Goal: Task Accomplishment & Management: Contribute content

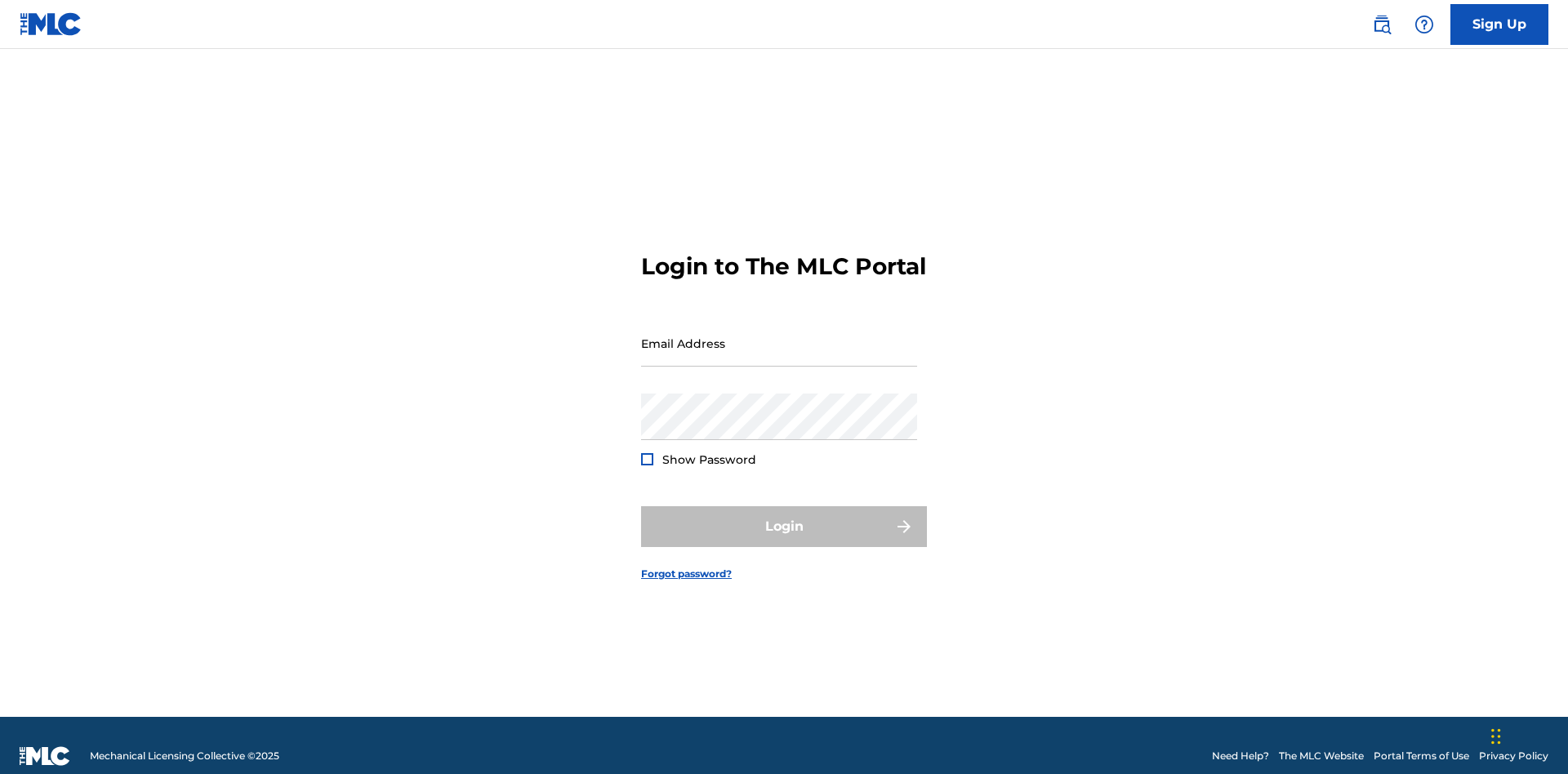
scroll to position [22, 0]
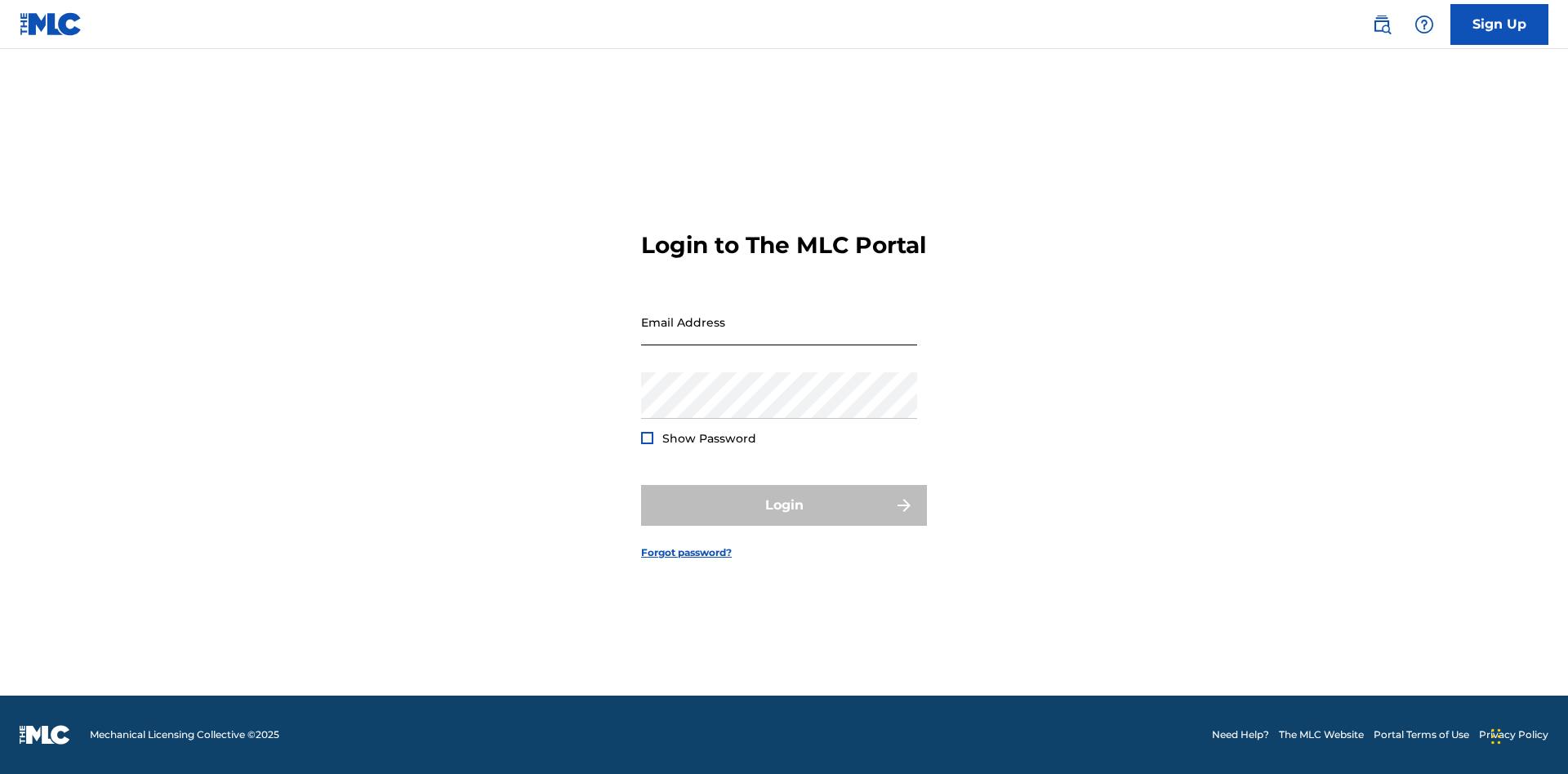
click at [779, 336] on input "Email Address" at bounding box center [779, 322] width 276 height 46
type input "Duke.McTesterson@gmail.com"
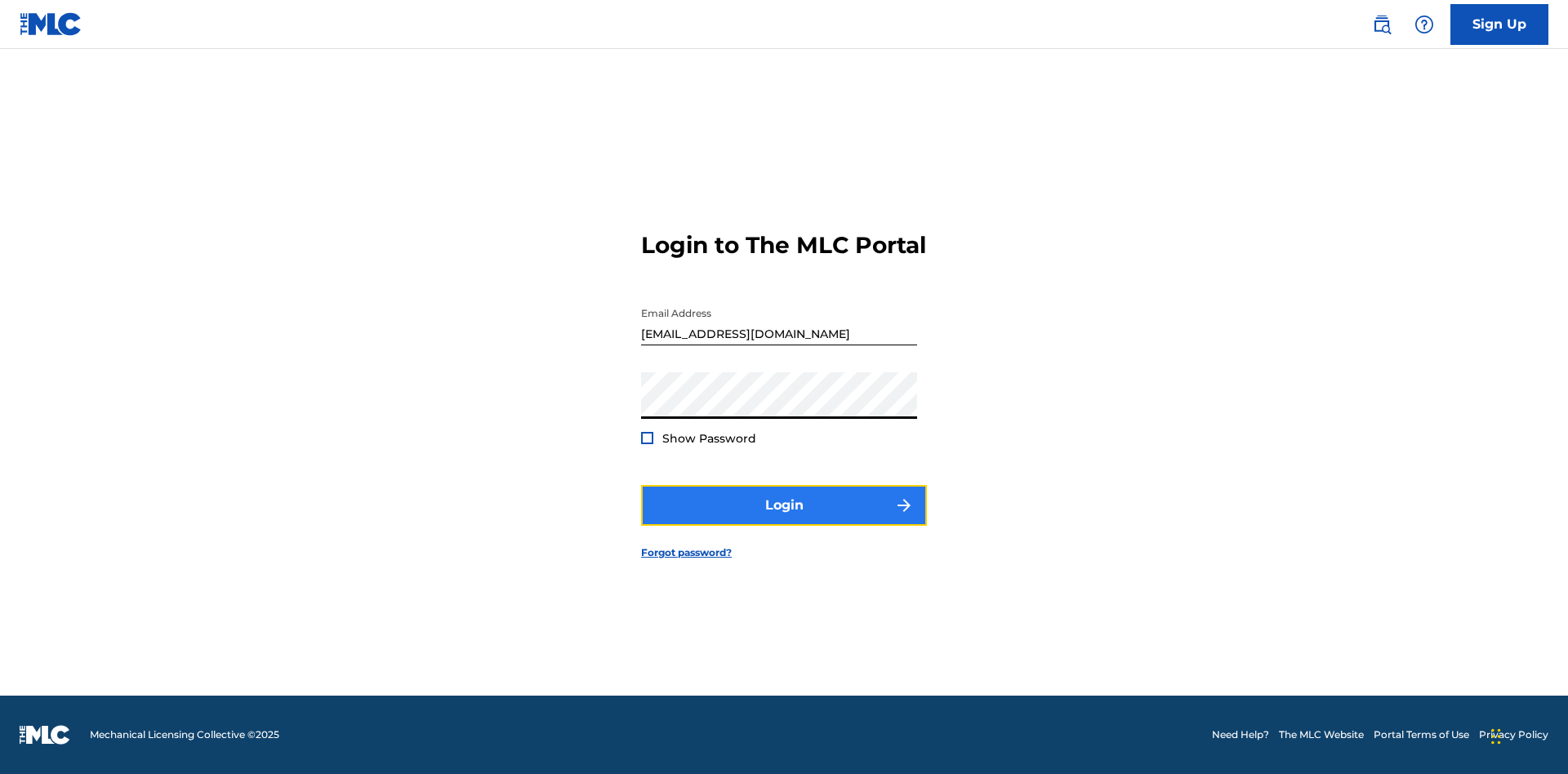
click at [784, 519] on button "Login" at bounding box center [784, 504] width 285 height 41
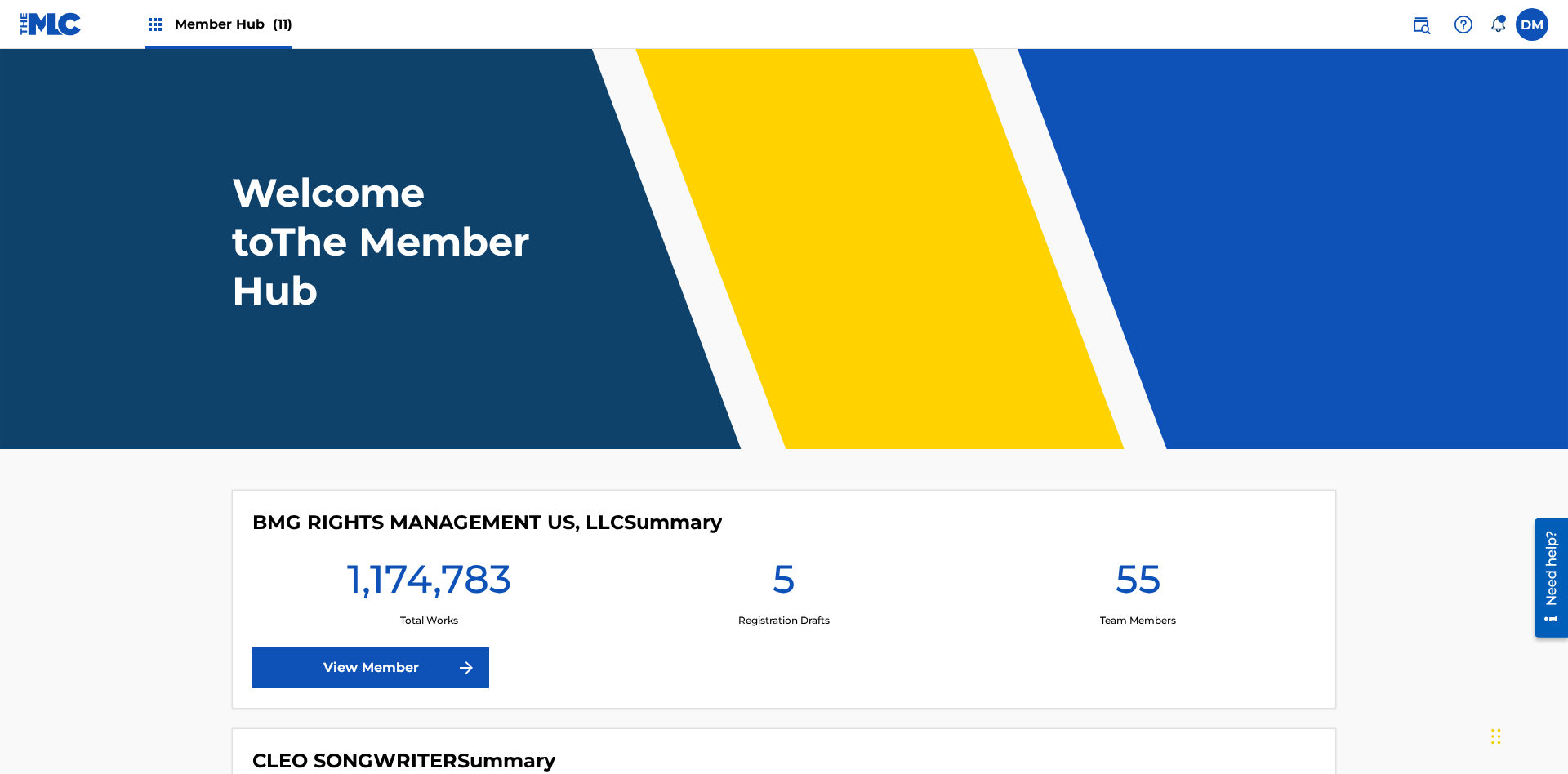
click at [233, 24] on span "Member Hub (11)" at bounding box center [233, 24] width 117 height 19
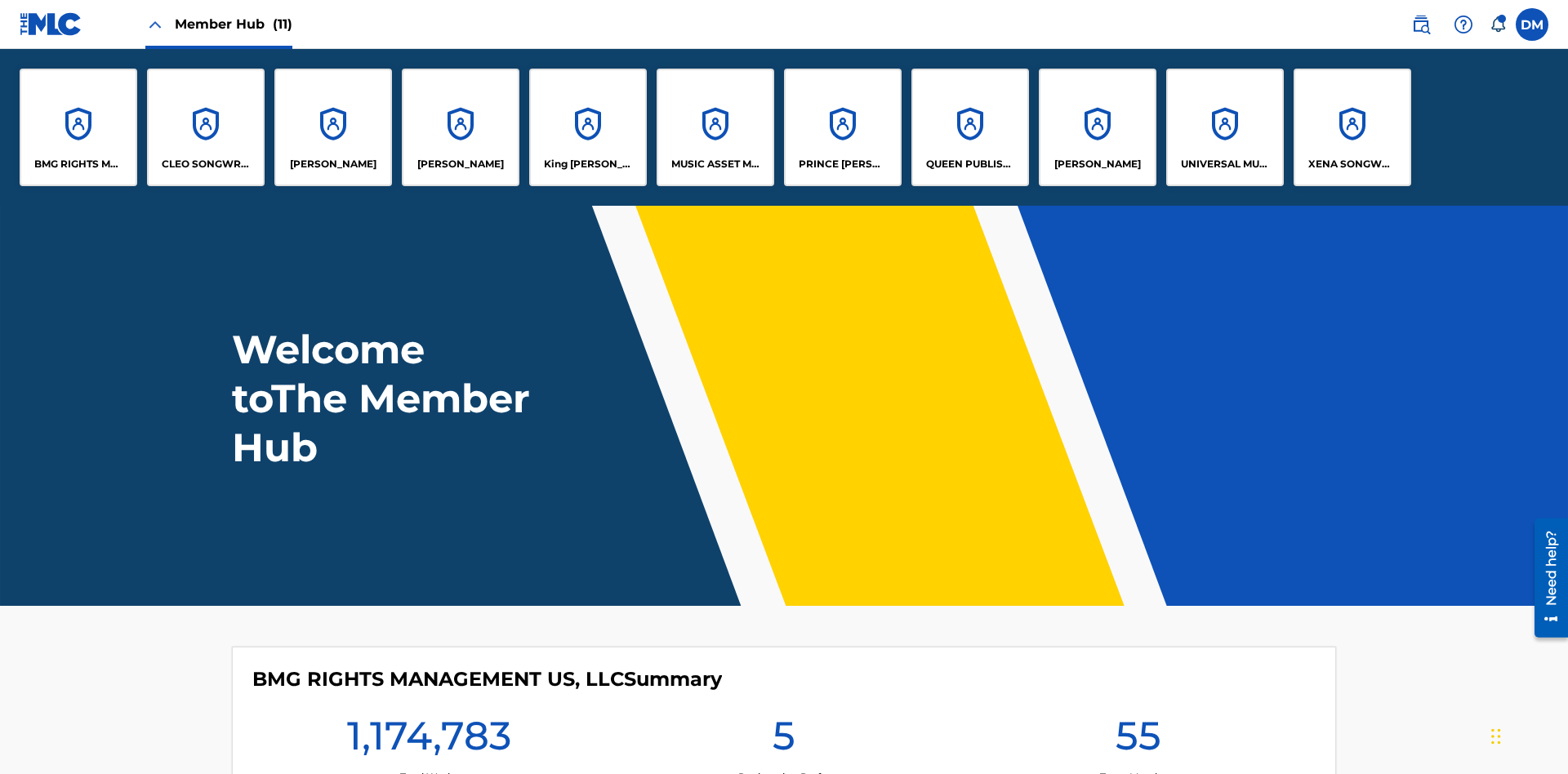
scroll to position [59, 0]
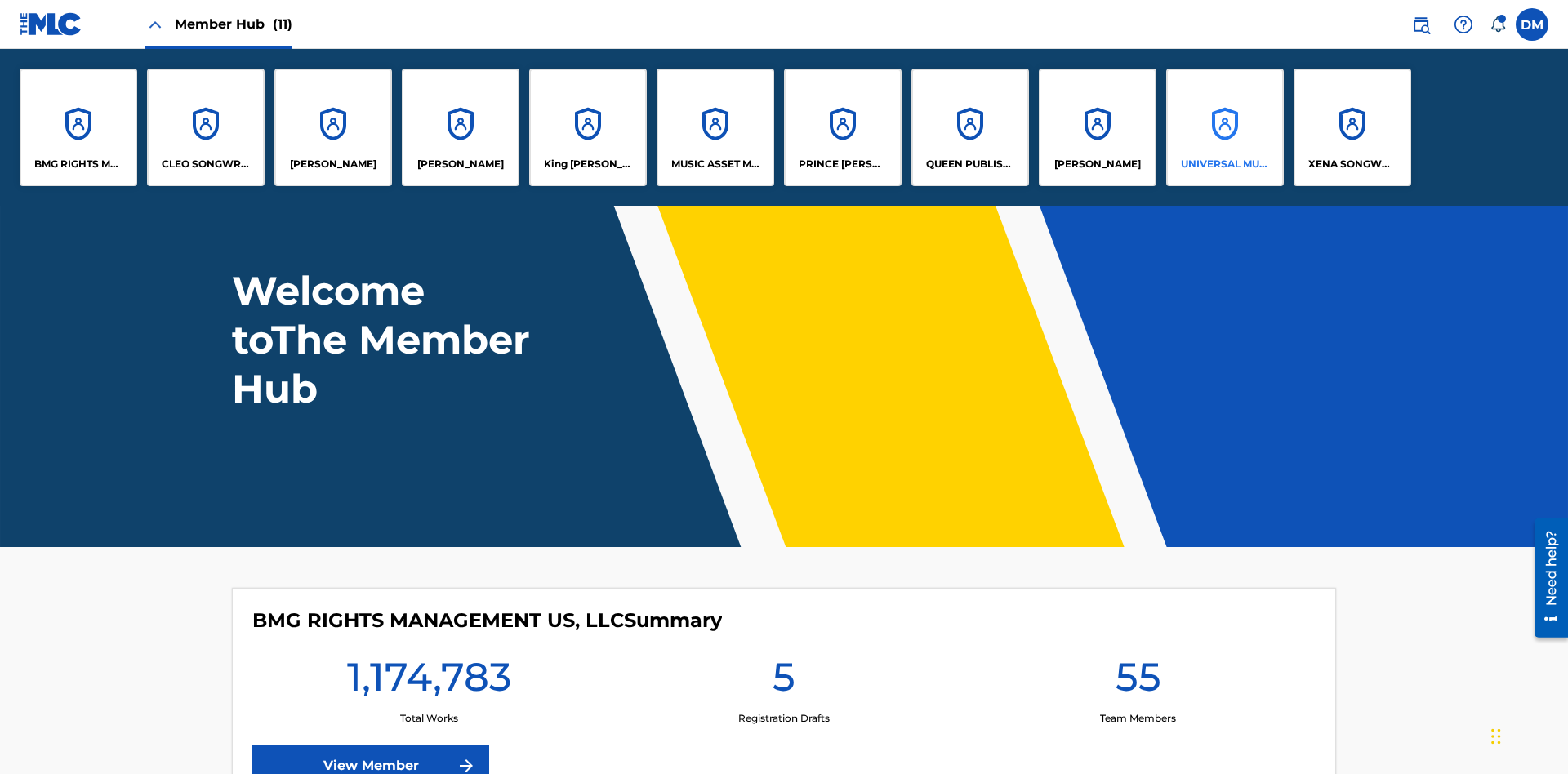
click at [1225, 164] on p "UNIVERSAL MUSIC PUB GROUP" at bounding box center [1225, 165] width 89 height 15
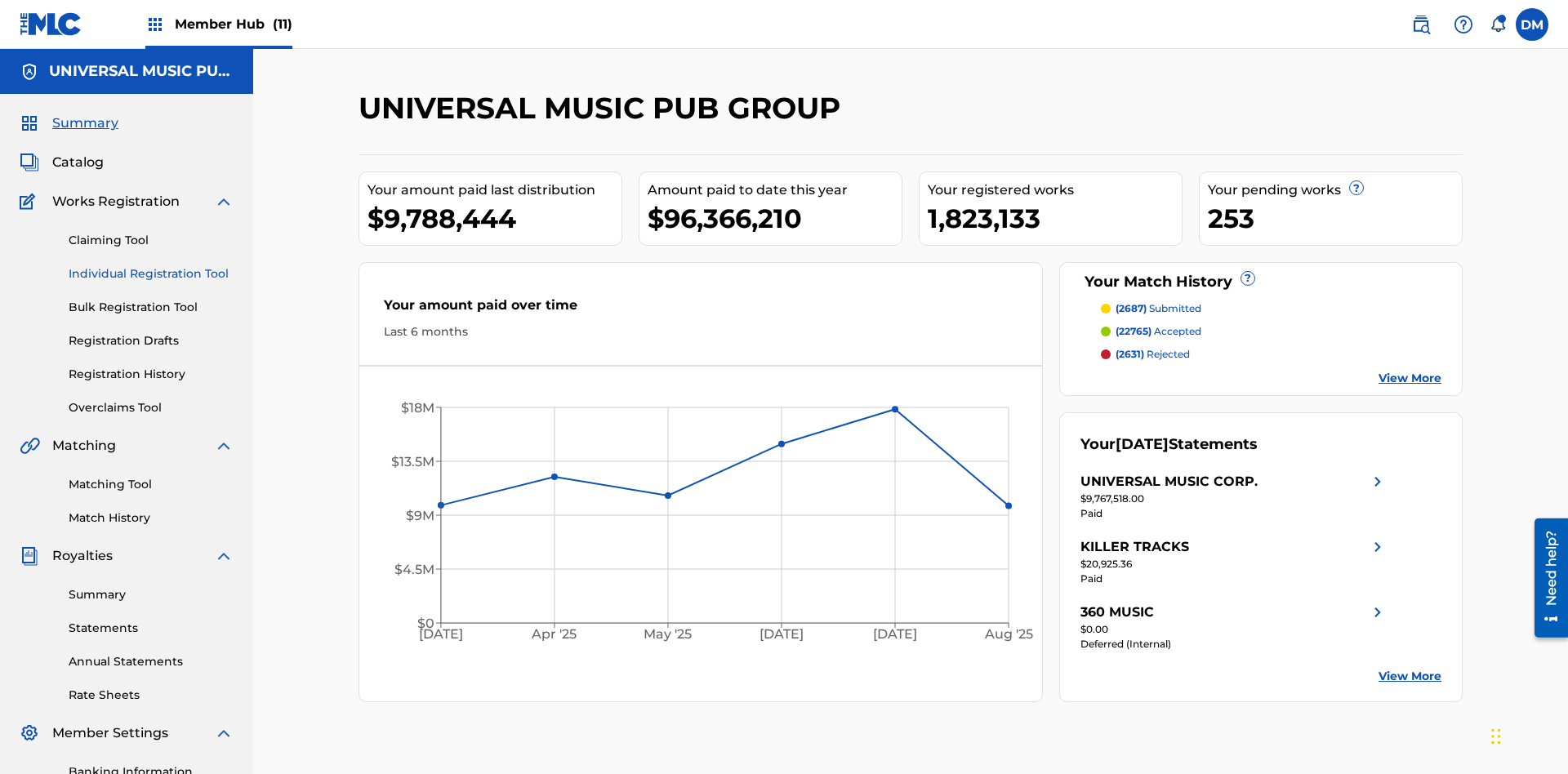
click at [151, 265] on link "Individual Registration Tool" at bounding box center [151, 274] width 165 height 17
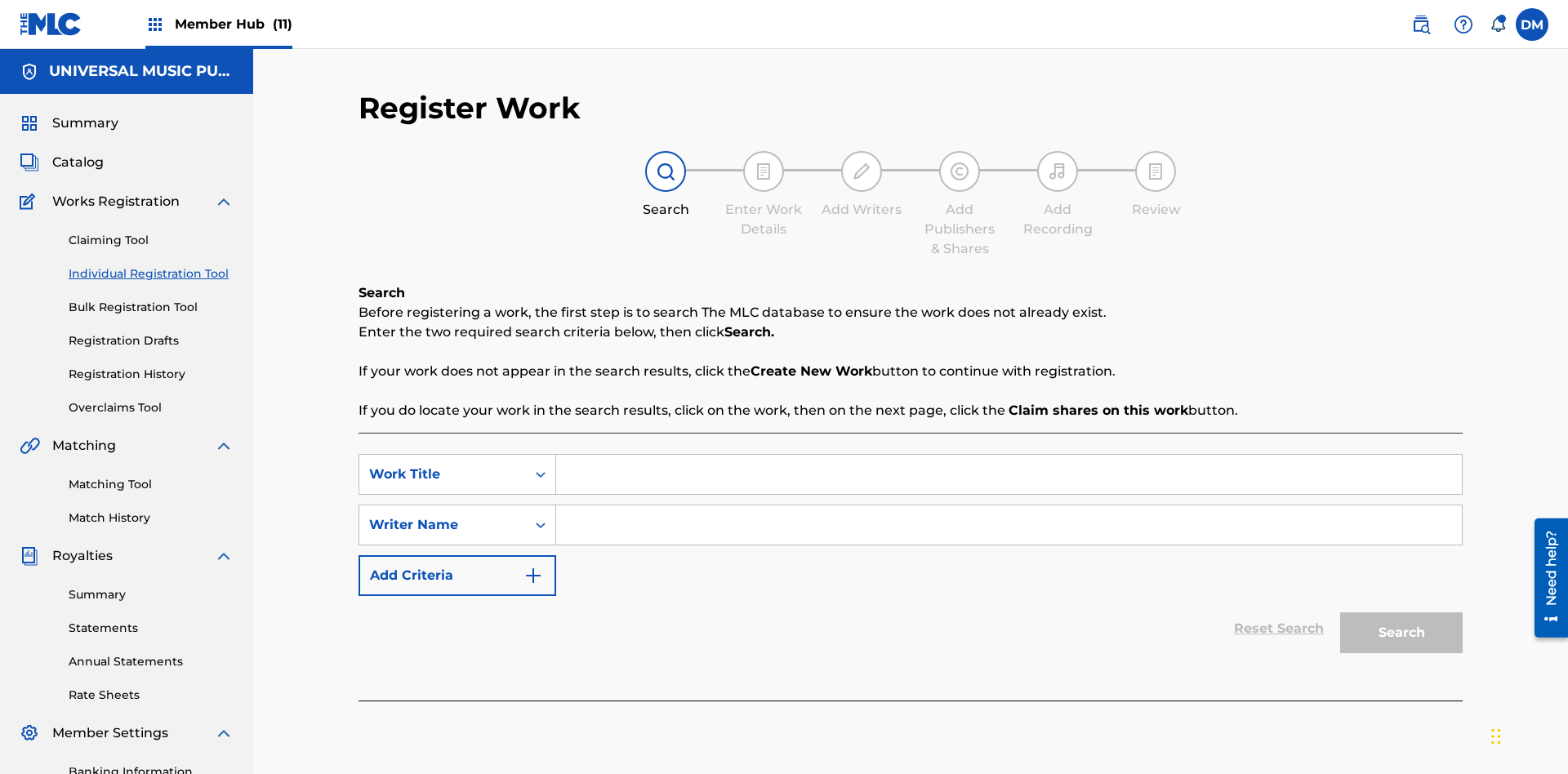
click at [1009, 455] on input "Search Form" at bounding box center [1009, 474] width 906 height 39
type input "Internal User Delete Single Draft"
click at [1009, 505] on input "Search Form" at bounding box center [1009, 524] width 906 height 39
type input "Test"
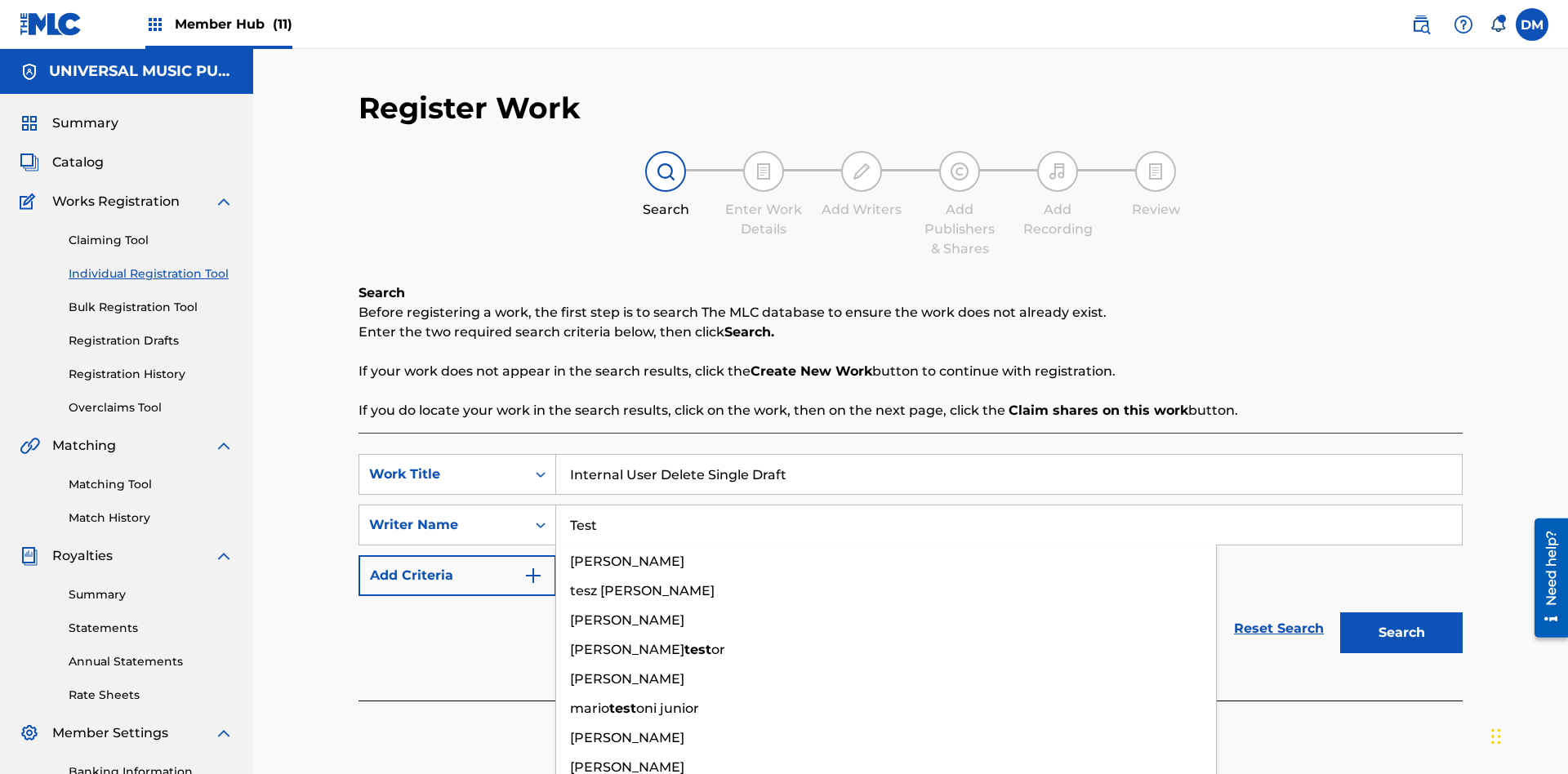
scroll to position [238, 0]
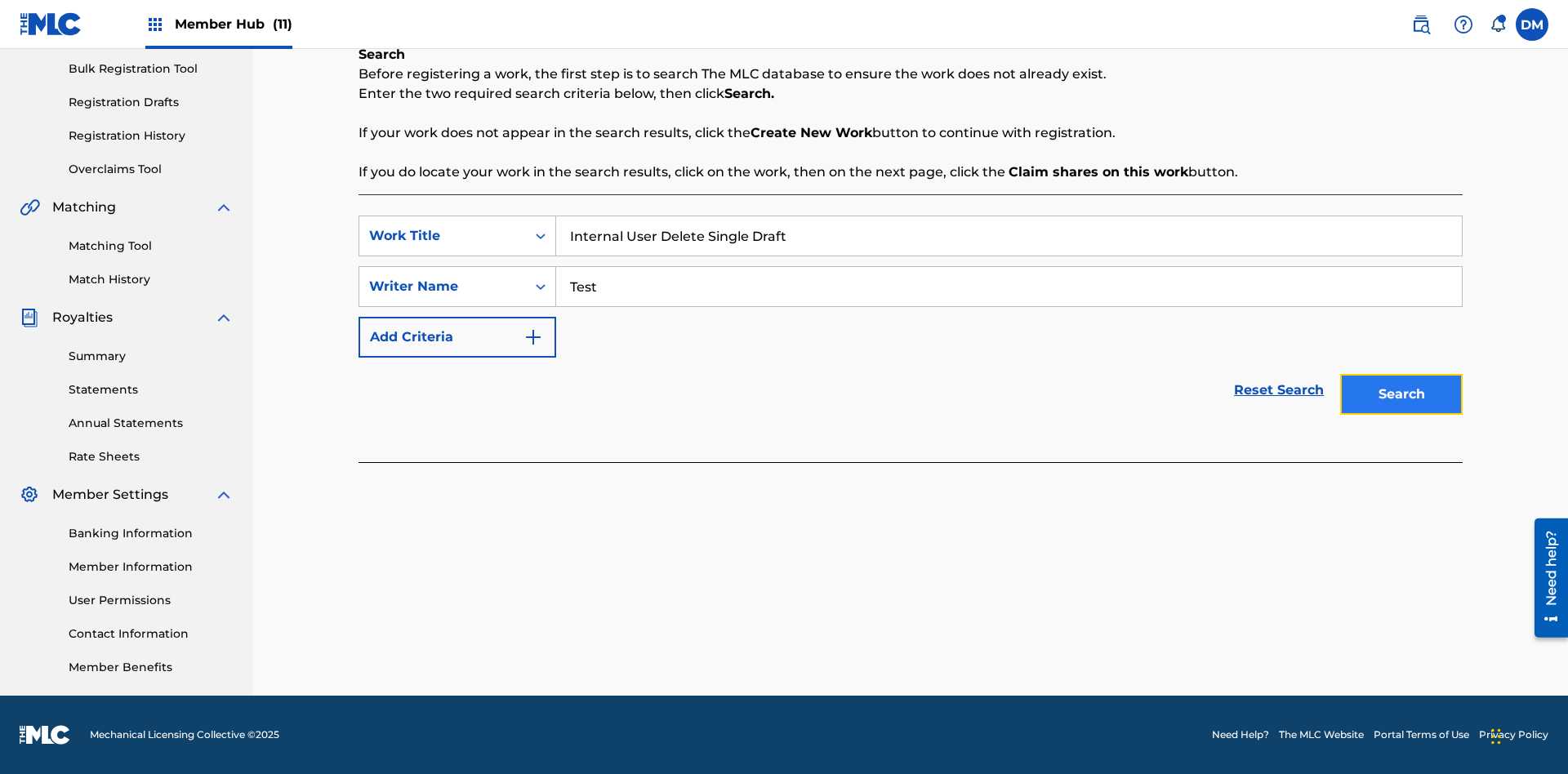
click at [1402, 394] on button "Search" at bounding box center [1402, 394] width 122 height 41
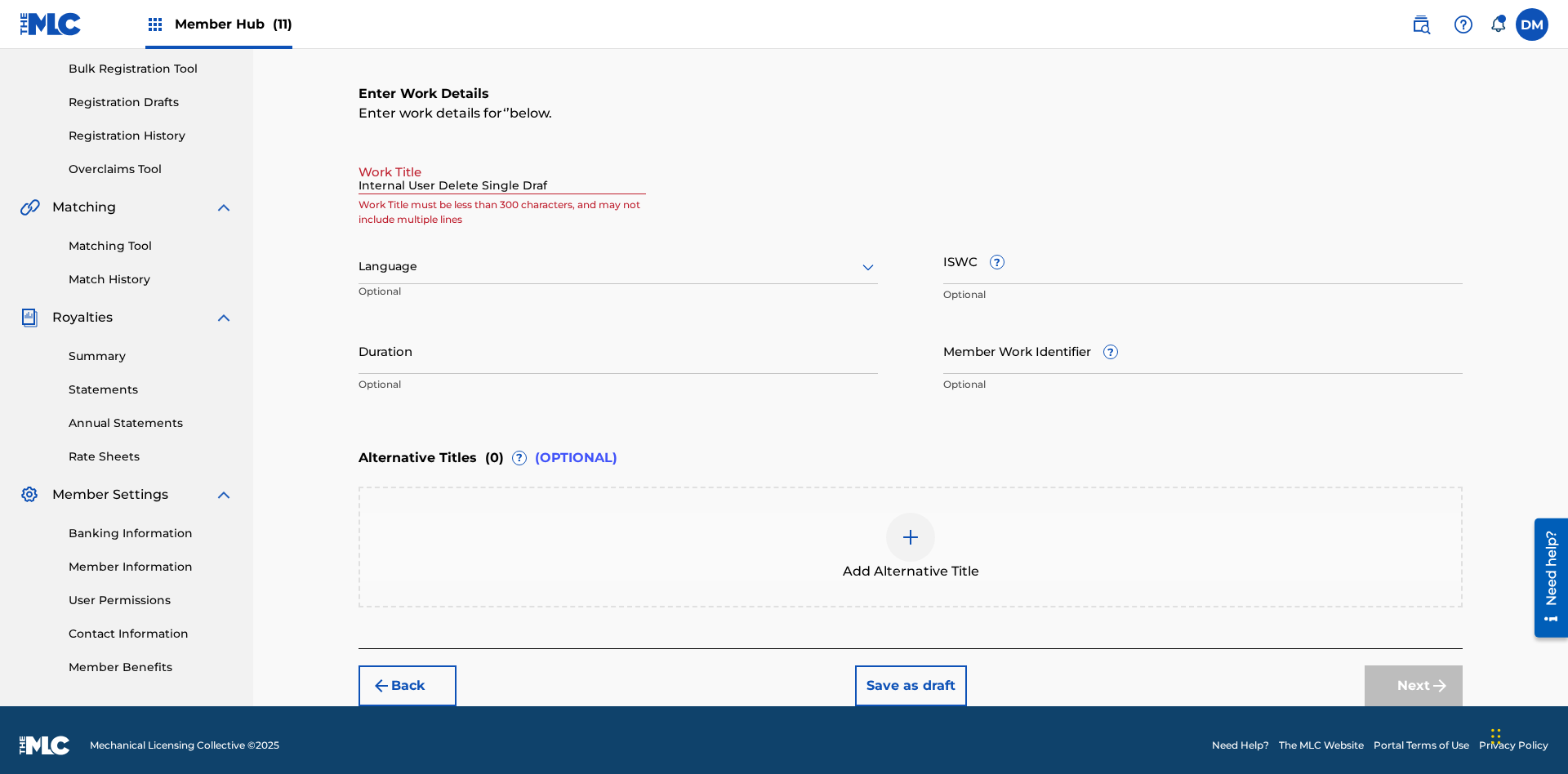
type input "Internal User Delete Single Draft"
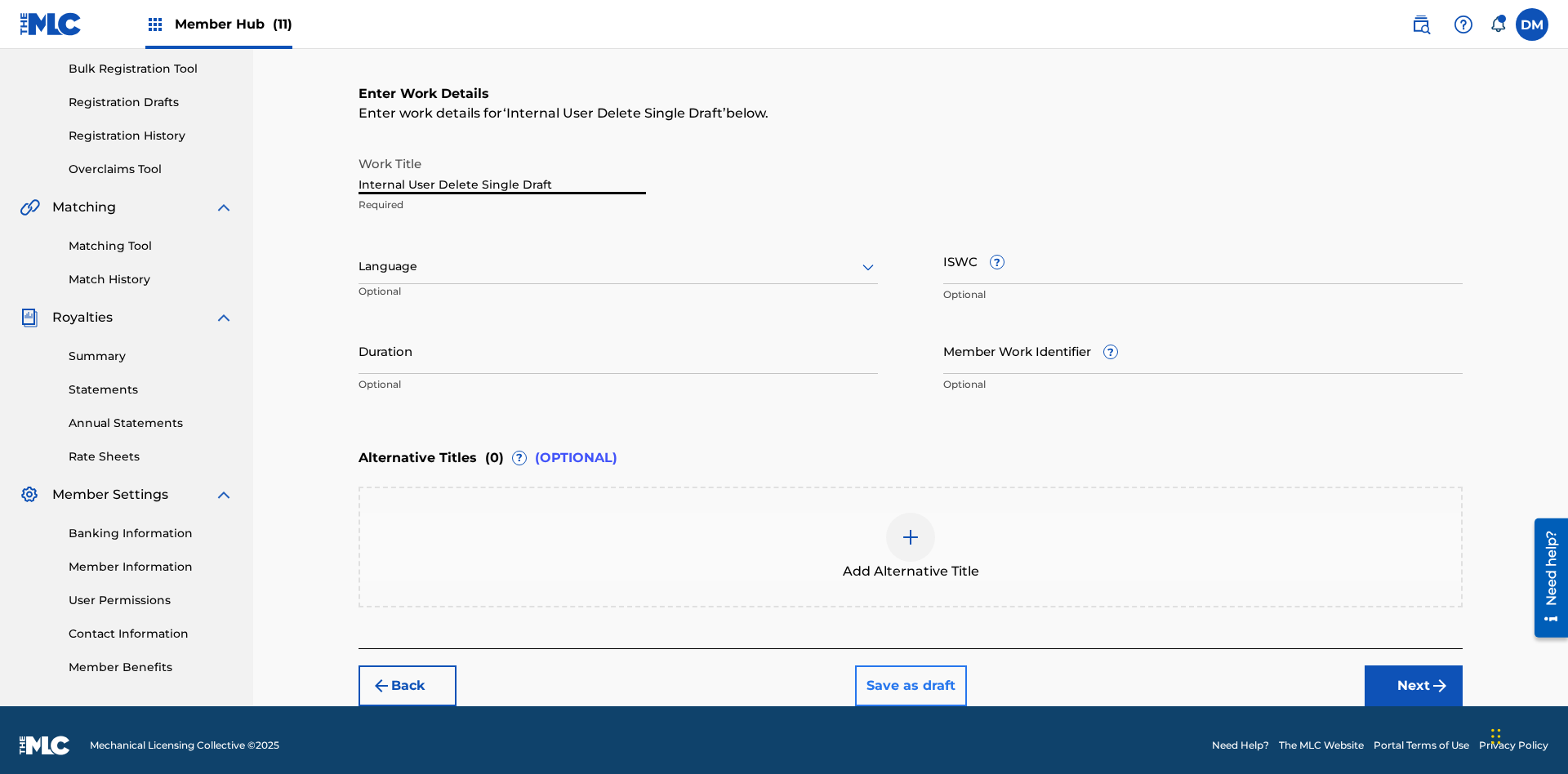
click at [910, 674] on button "Save as draft" at bounding box center [910, 685] width 112 height 41
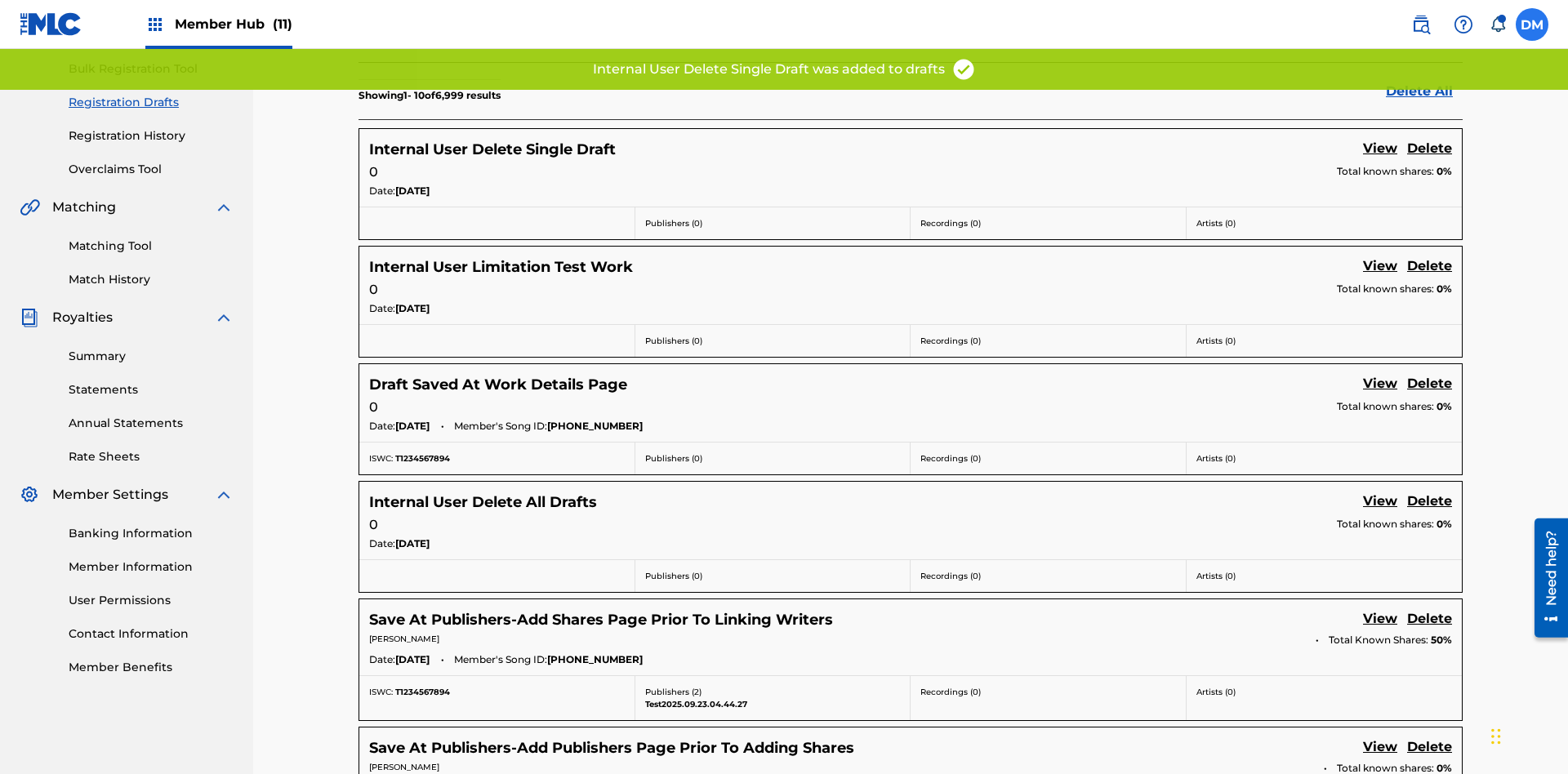
click at [1532, 24] on label at bounding box center [1532, 24] width 32 height 32
click at [1532, 25] on input "DM Duke McTesterson duke.mctesterson@gmail.com Notification Preferences Profile…" at bounding box center [1532, 25] width 0 height 0
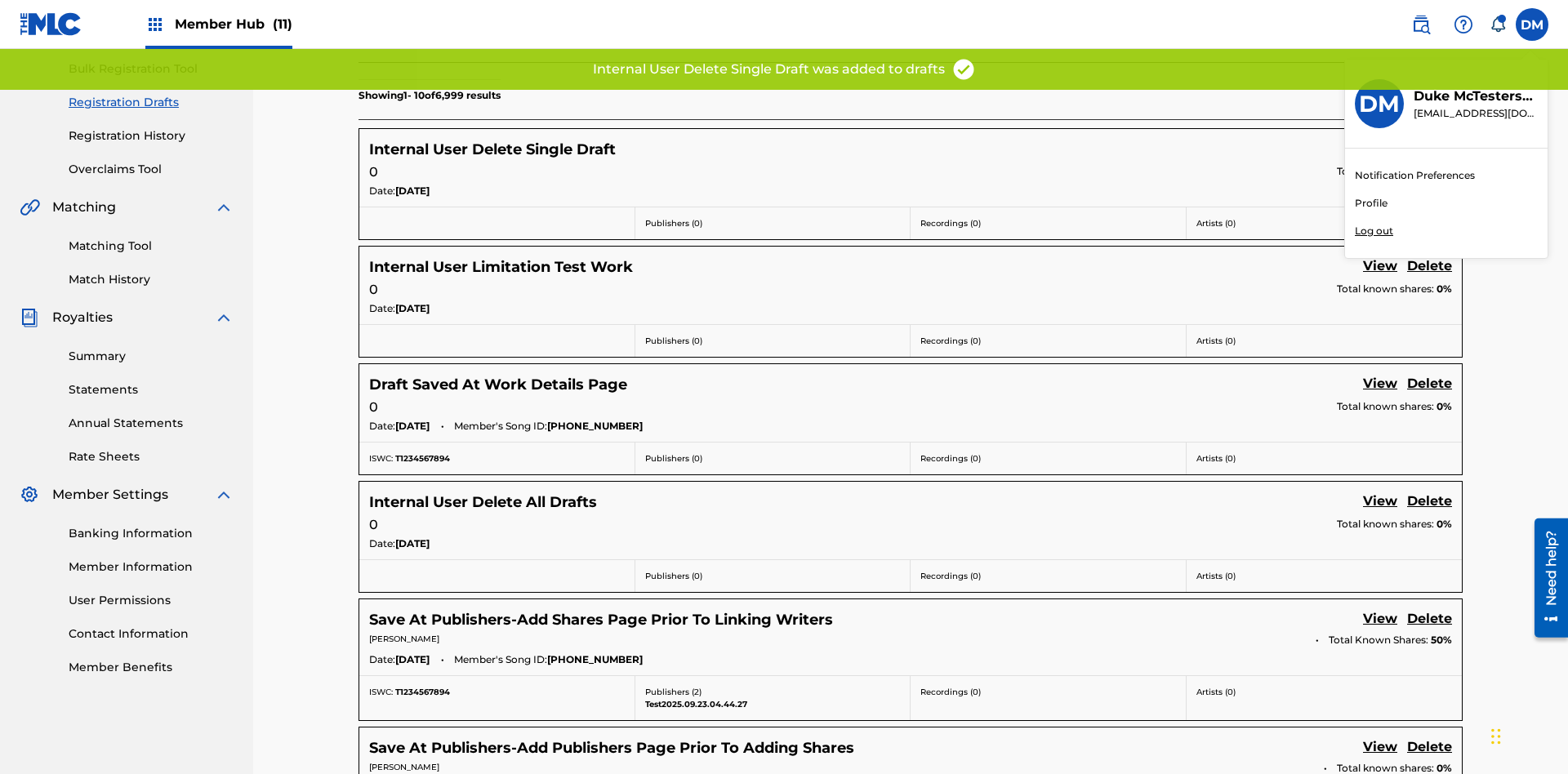
click at [1374, 231] on p "Log out" at bounding box center [1374, 231] width 38 height 15
click at [1532, 25] on input "DM Duke McTesterson duke.mctesterson@gmail.com Notification Preferences Profile…" at bounding box center [1532, 25] width 0 height 0
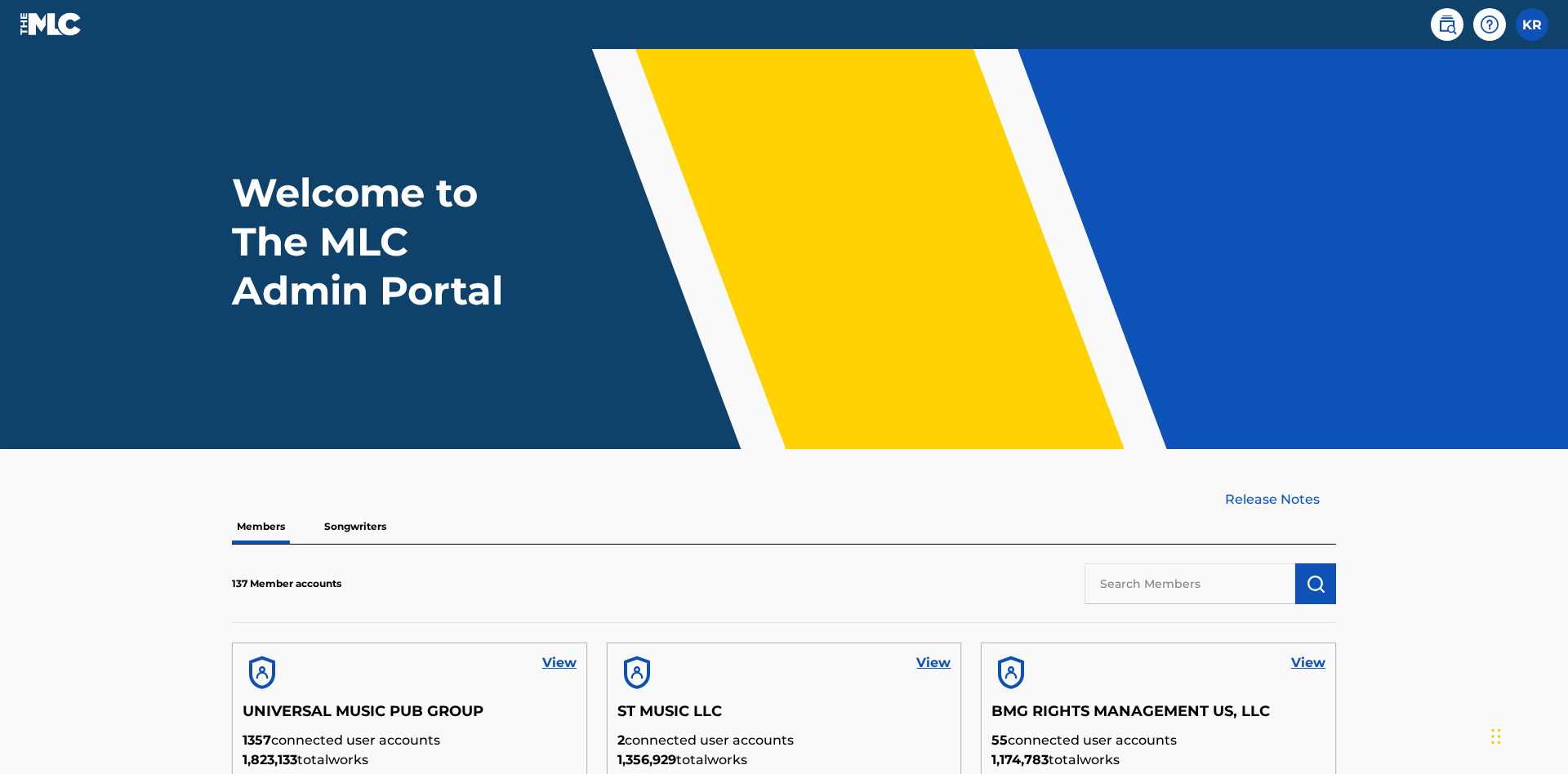
click at [1190, 563] on input "text" at bounding box center [1190, 583] width 211 height 41
click at [1316, 574] on img "submit" at bounding box center [1316, 584] width 20 height 20
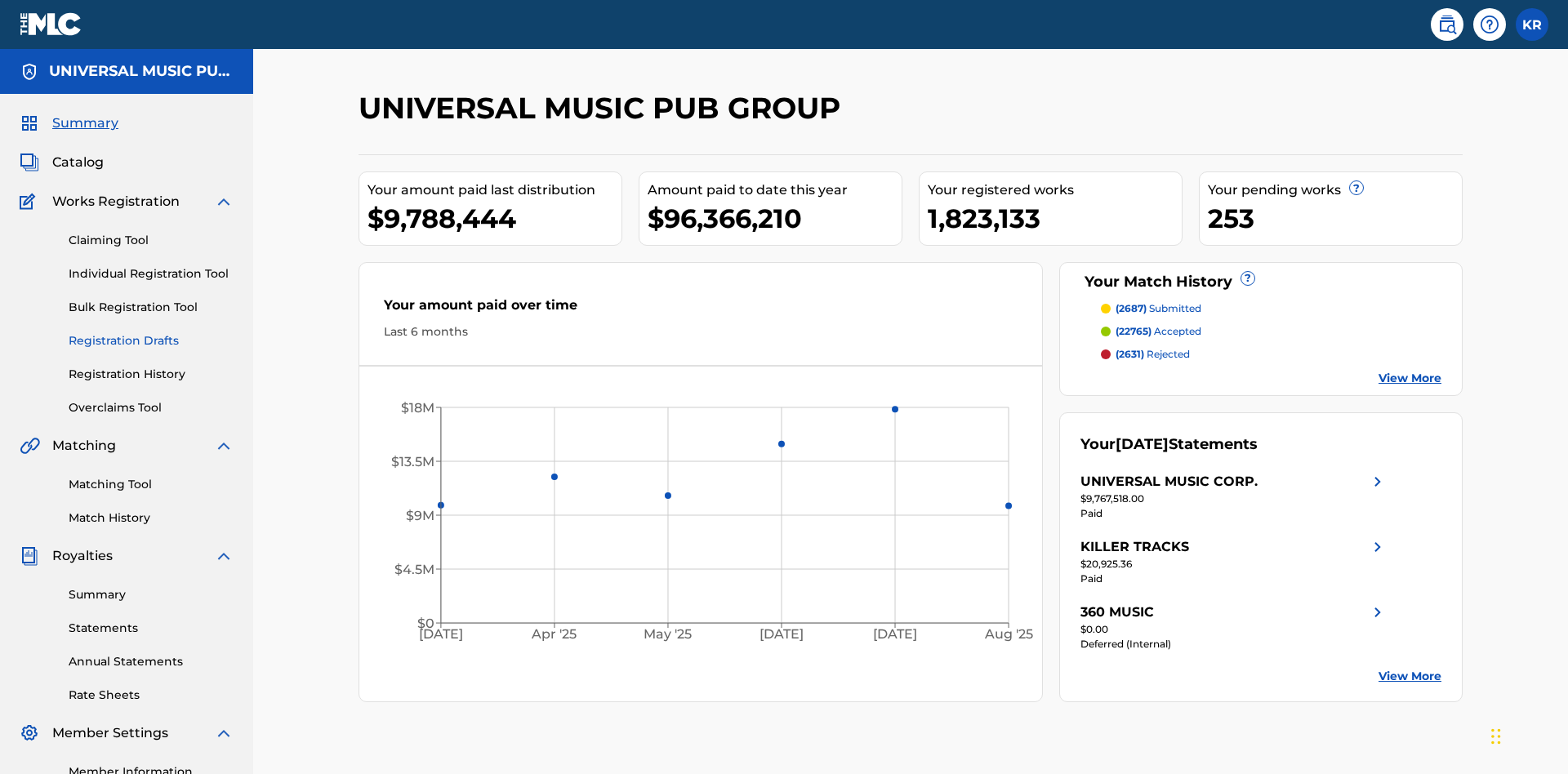
click at [151, 332] on link "Registration Drafts" at bounding box center [151, 341] width 165 height 17
